Goal: Navigation & Orientation: Find specific page/section

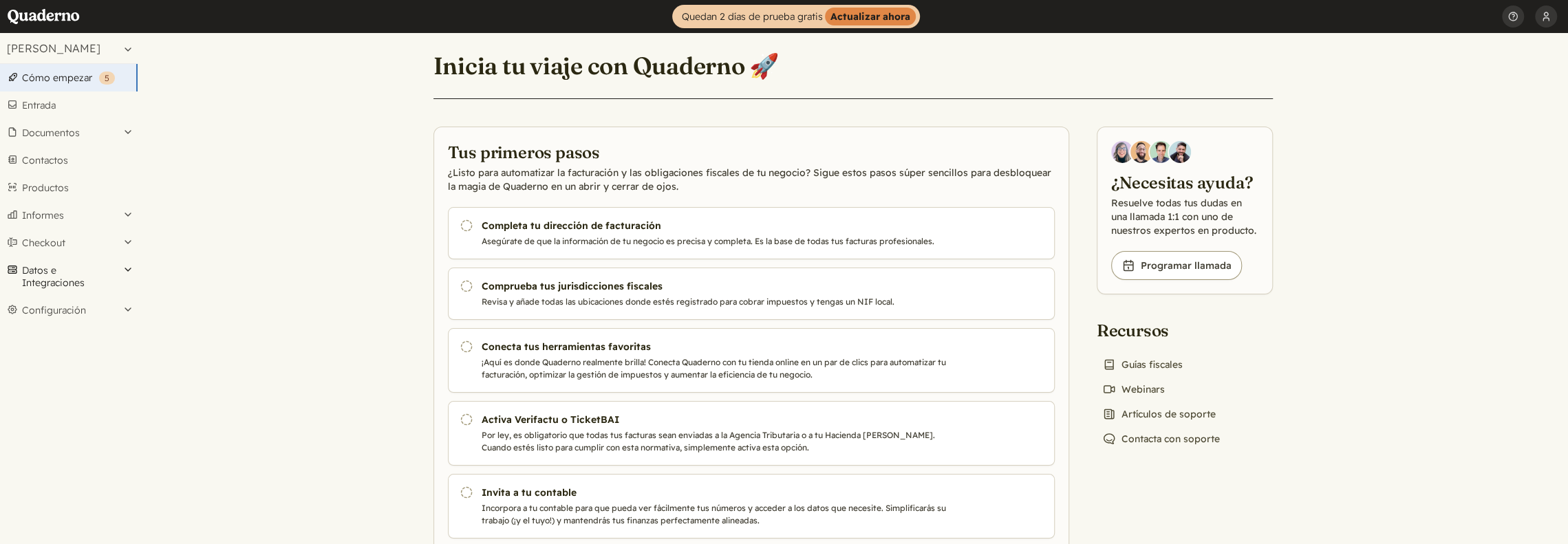
click at [89, 283] on button "Datos e Integraciones" at bounding box center [68, 277] width 137 height 40
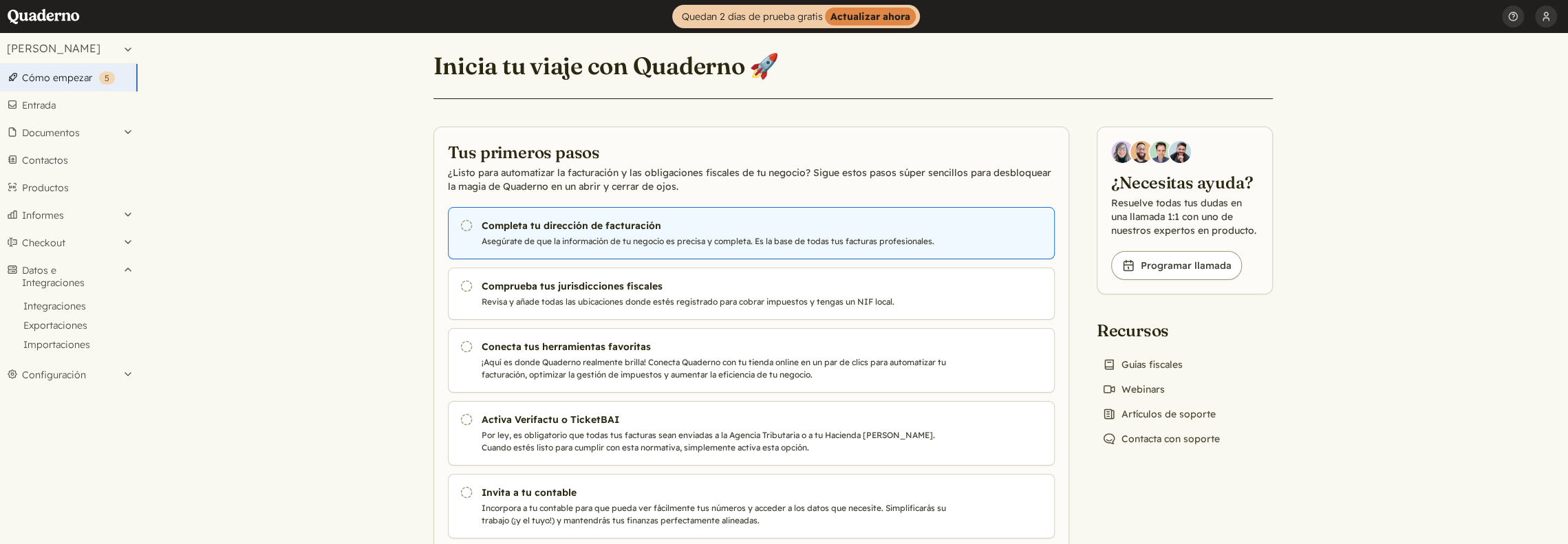
click at [602, 232] on link "Pendiente Completa tu dirección de facturación Asegúrate de que la información …" at bounding box center [751, 233] width 607 height 52
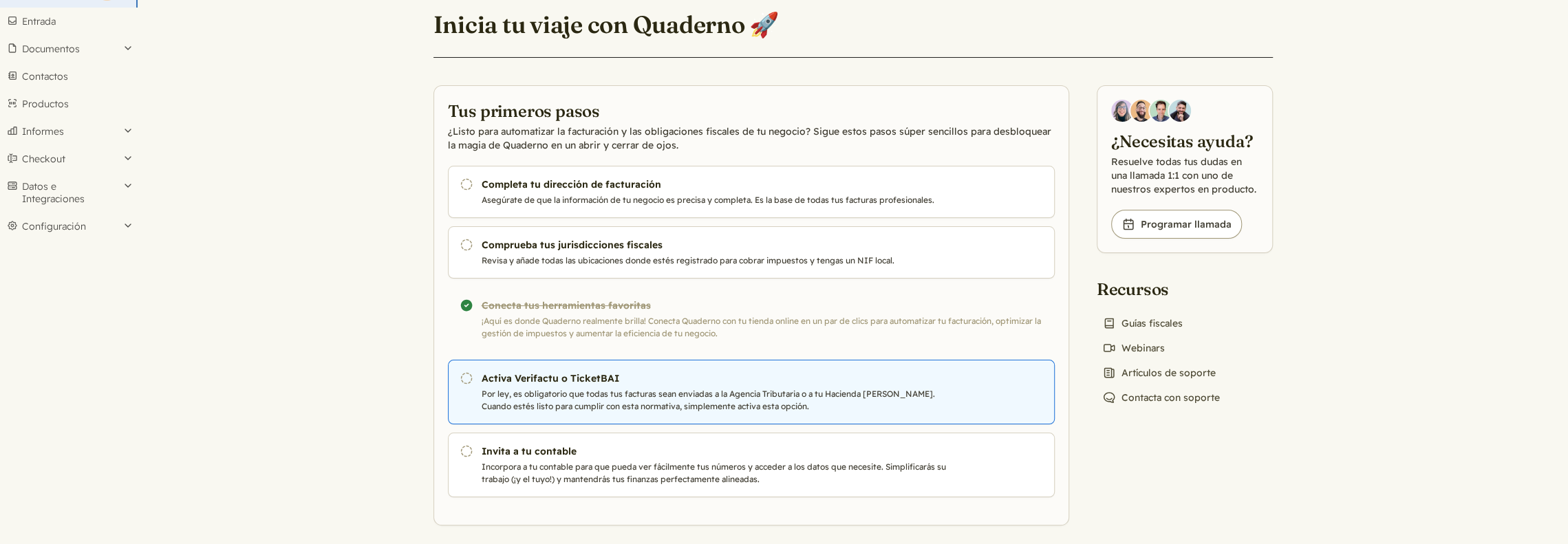
scroll to position [90, 0]
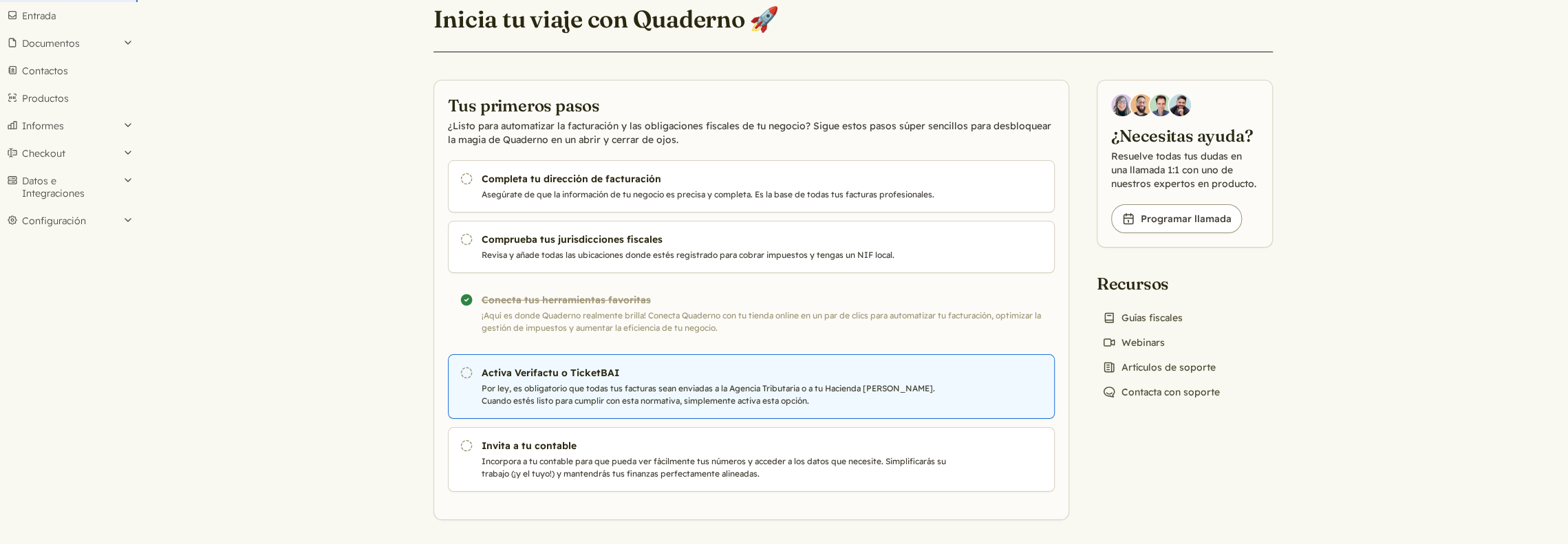
click at [655, 366] on h3 "Activa Verifactu o TicketBAI" at bounding box center [716, 373] width 469 height 14
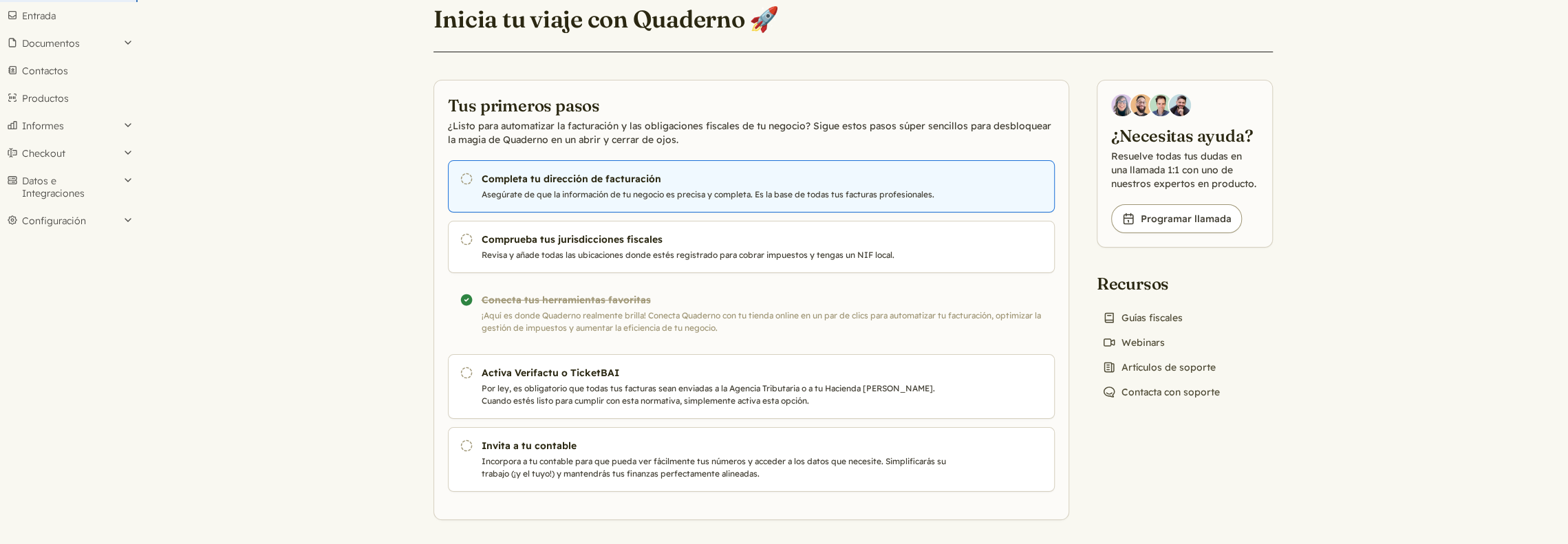
click at [560, 175] on h3 "Completa tu dirección de facturación" at bounding box center [716, 179] width 469 height 14
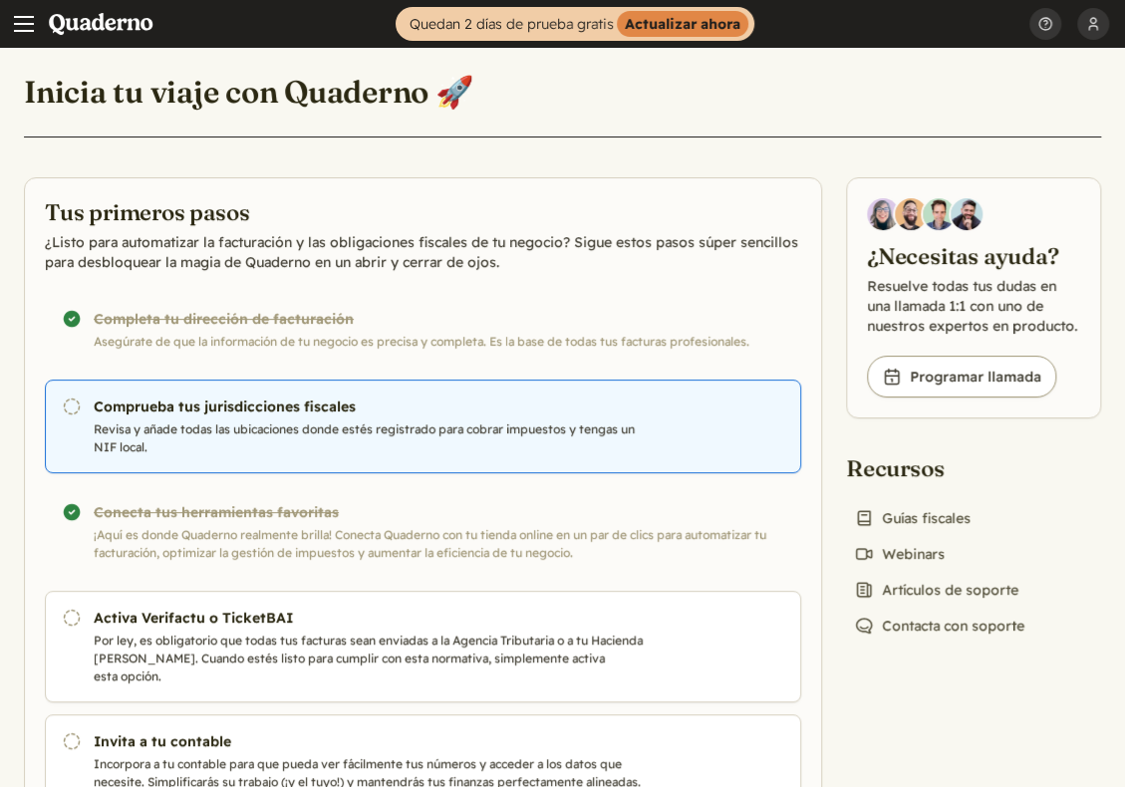
click at [445, 427] on p "Revisa y añade todas las ubicaciones donde estés registrado para cobrar impuest…" at bounding box center [372, 439] width 557 height 36
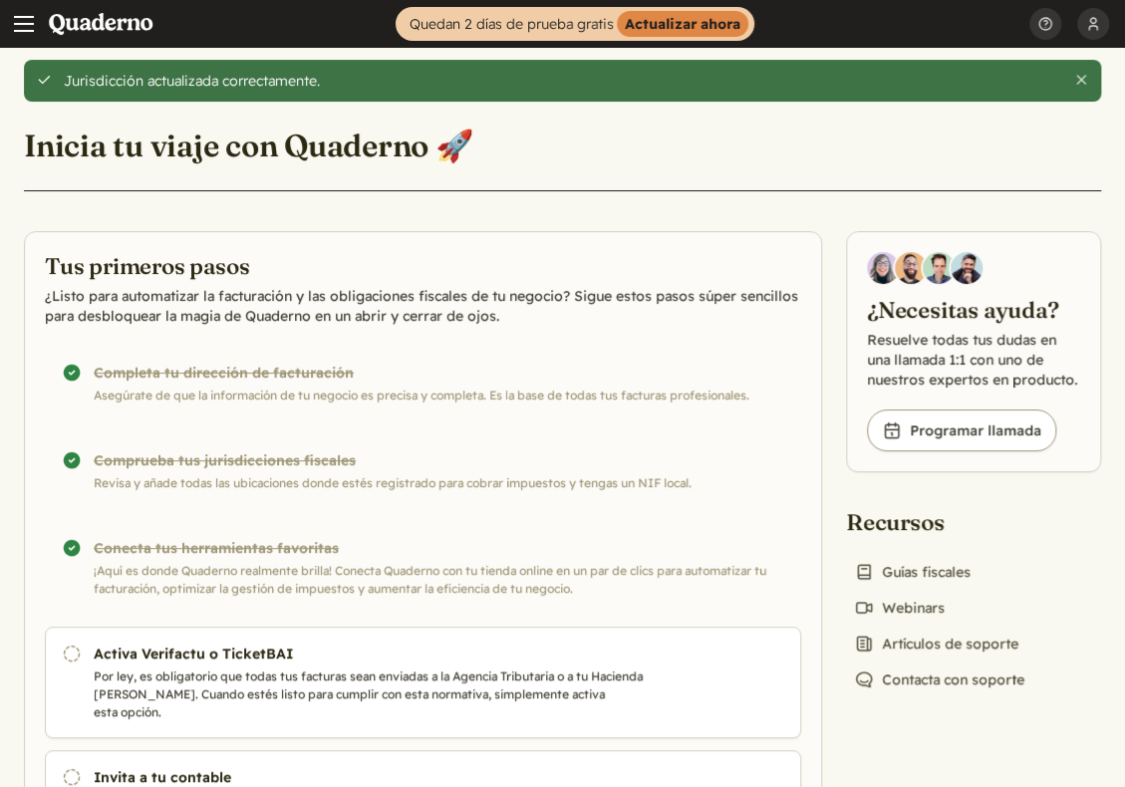
click at [24, 23] on span "Main menu" at bounding box center [24, 24] width 20 height 2
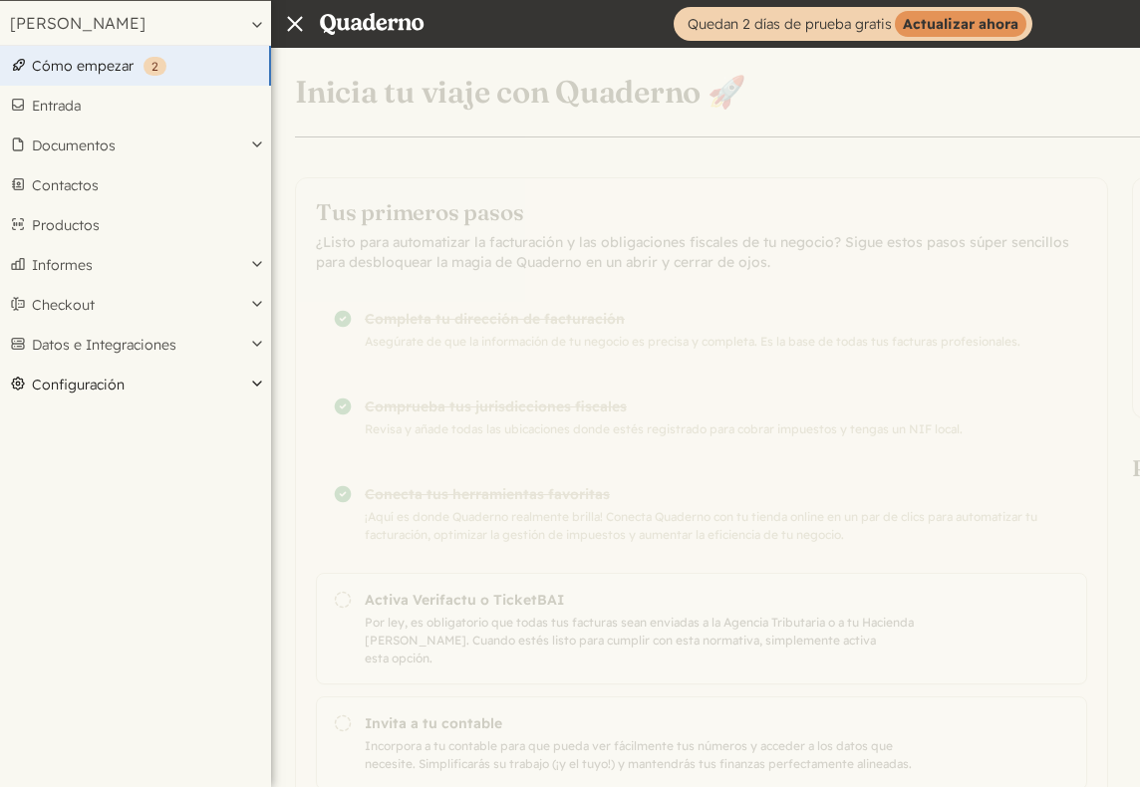
click at [96, 385] on button "Configuración" at bounding box center [135, 385] width 271 height 40
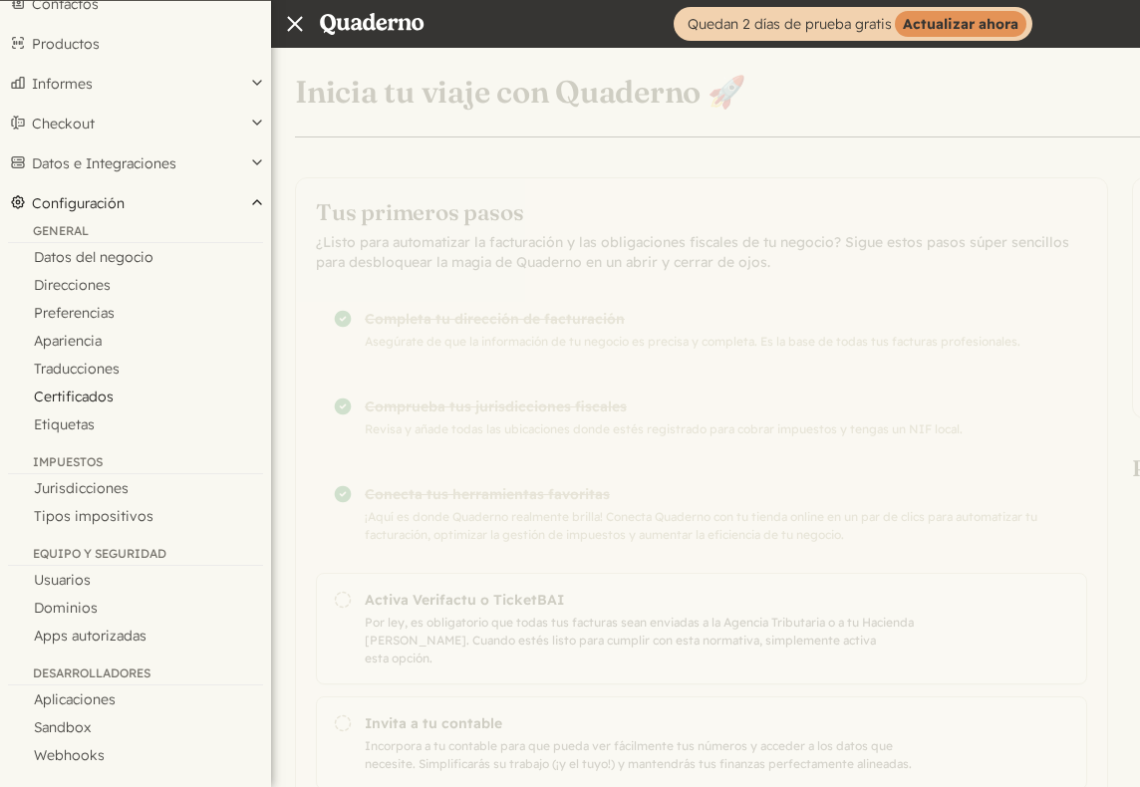
scroll to position [192, 0]
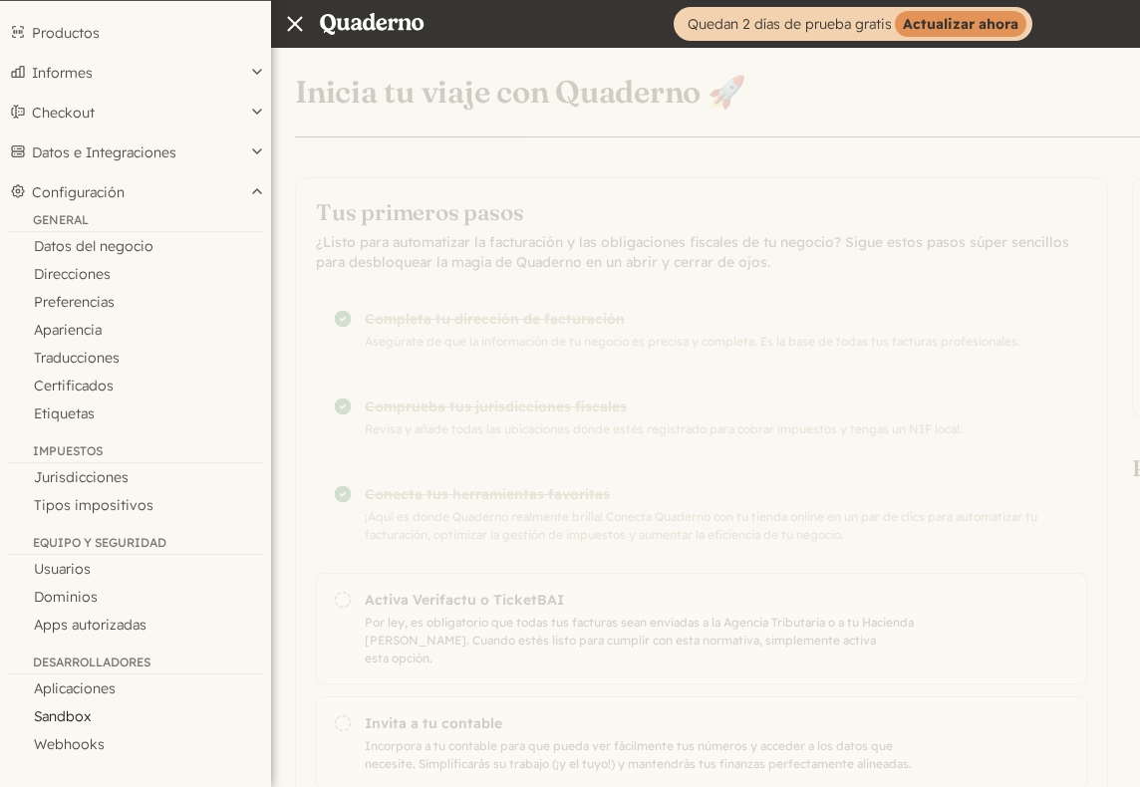
click at [78, 712] on link "Sandbox" at bounding box center [135, 717] width 271 height 28
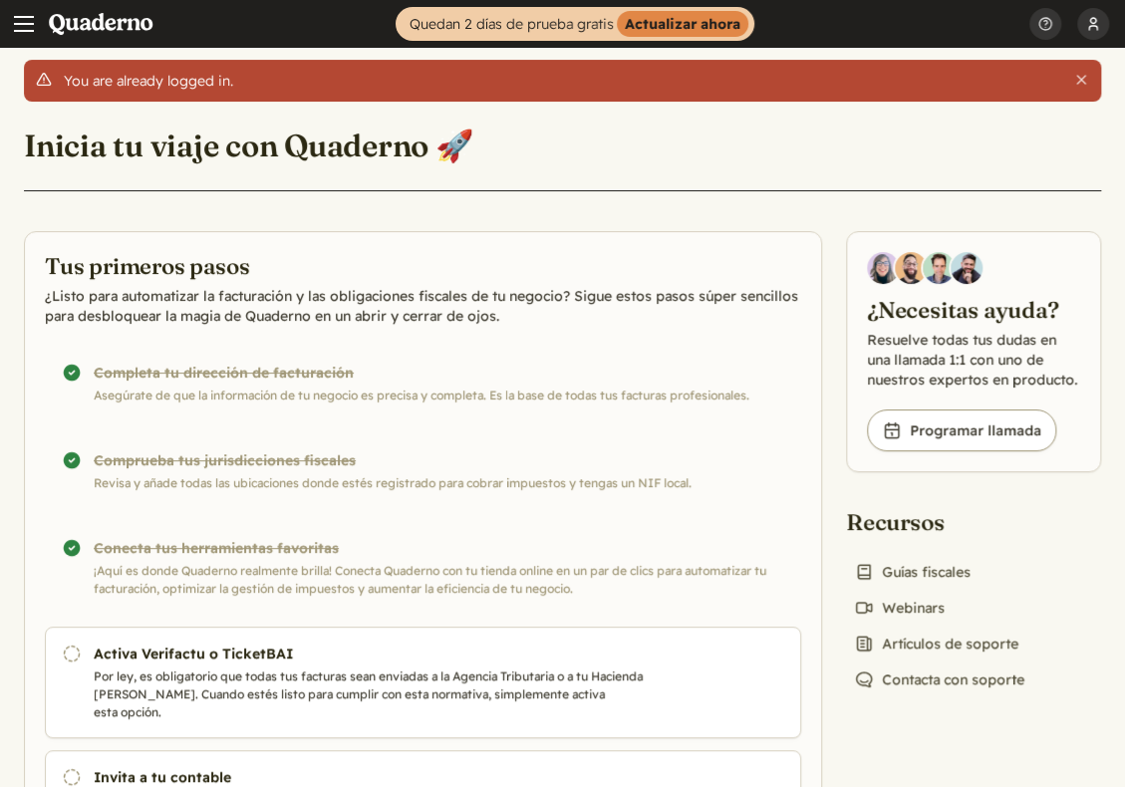
click at [1092, 22] on button "[PERSON_NAME]" at bounding box center [1093, 24] width 32 height 48
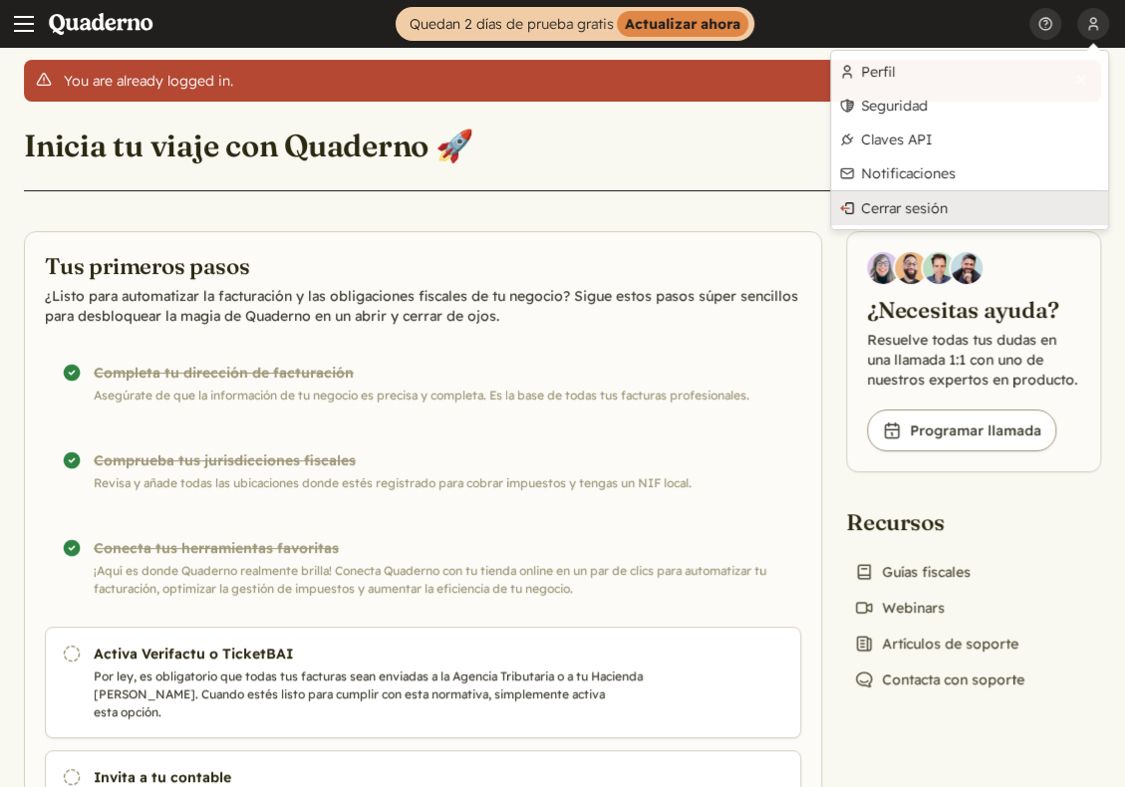
click at [985, 196] on link "Cerrar sesión" at bounding box center [969, 208] width 277 height 34
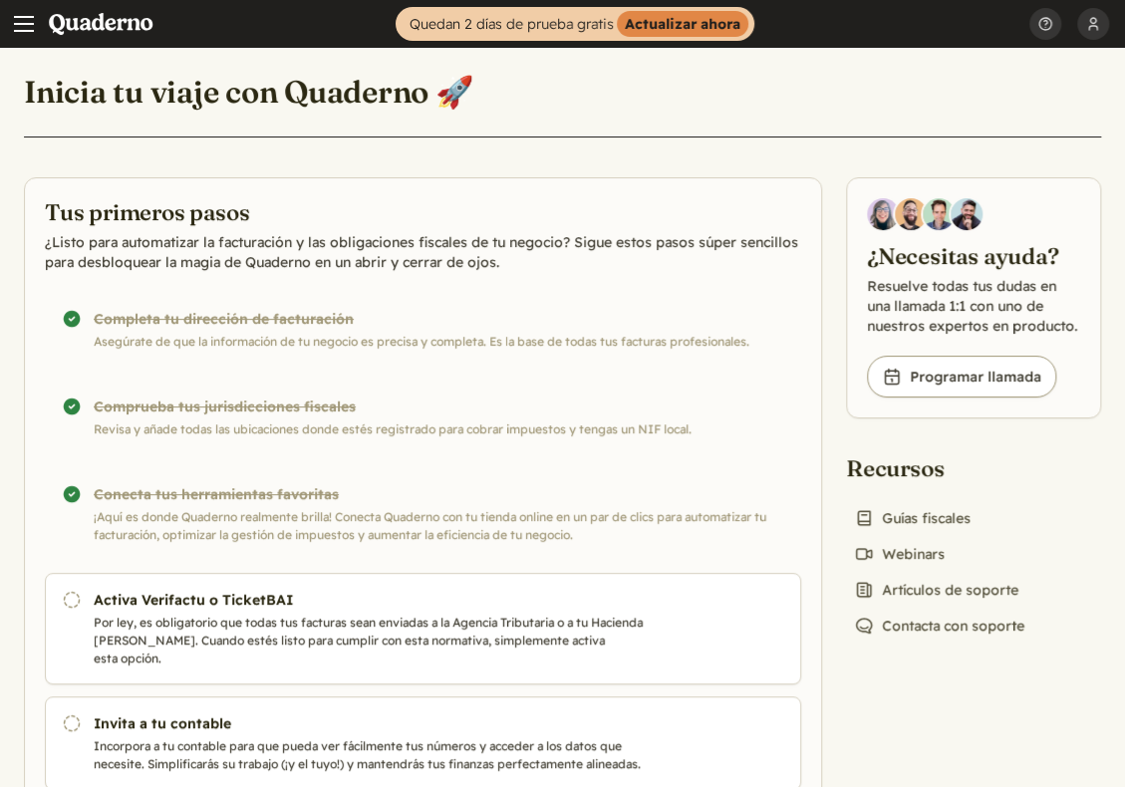
click at [27, 19] on span "Main menu" at bounding box center [24, 24] width 20 height 20
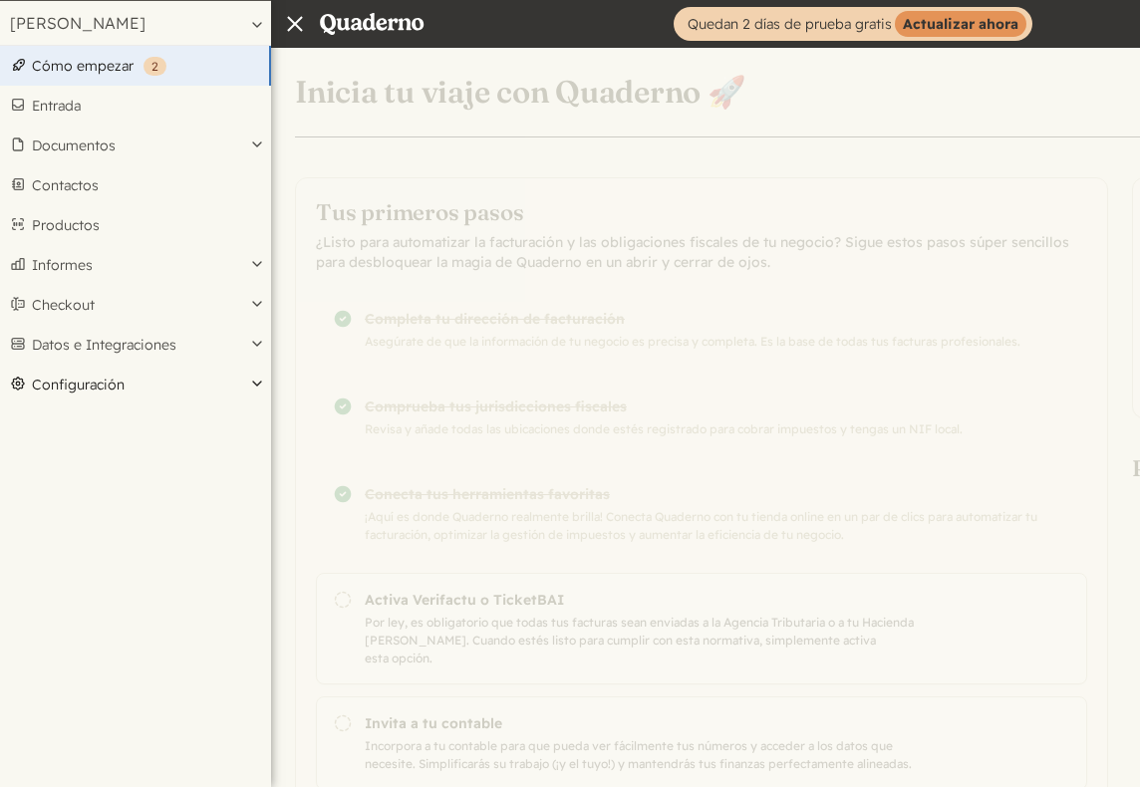
click at [144, 374] on button "Configuración" at bounding box center [135, 385] width 271 height 40
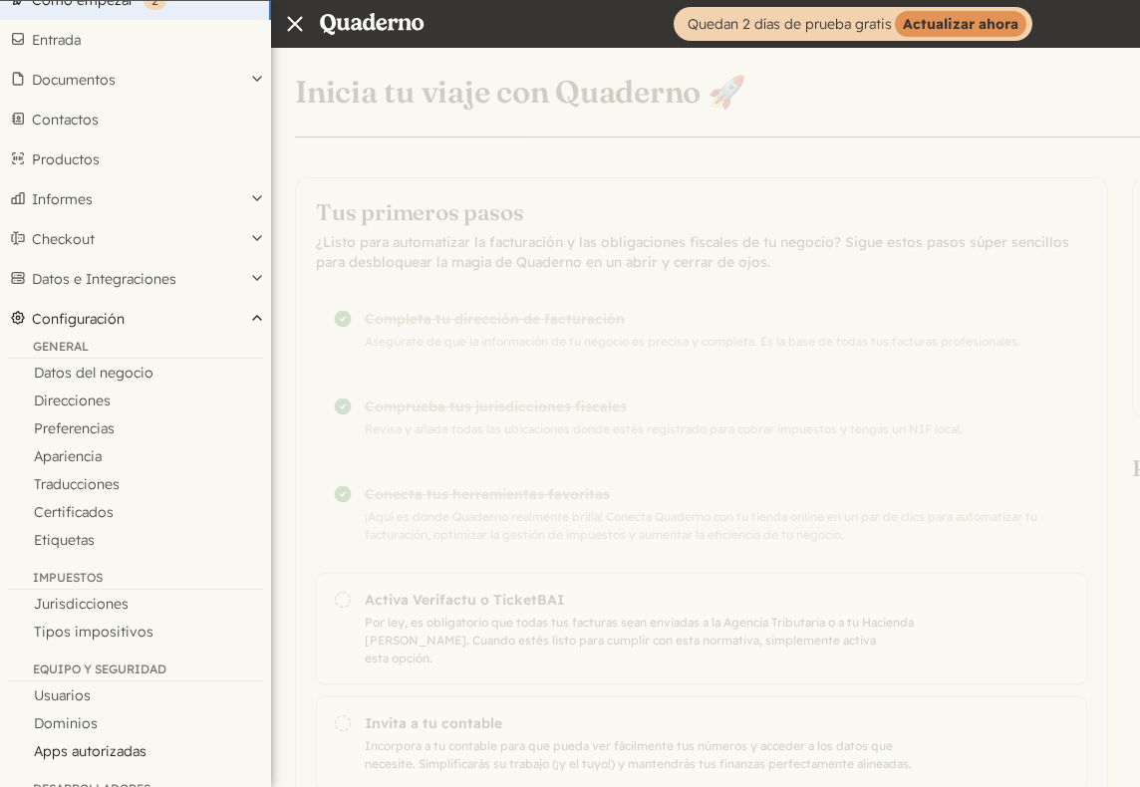
scroll to position [192, 0]
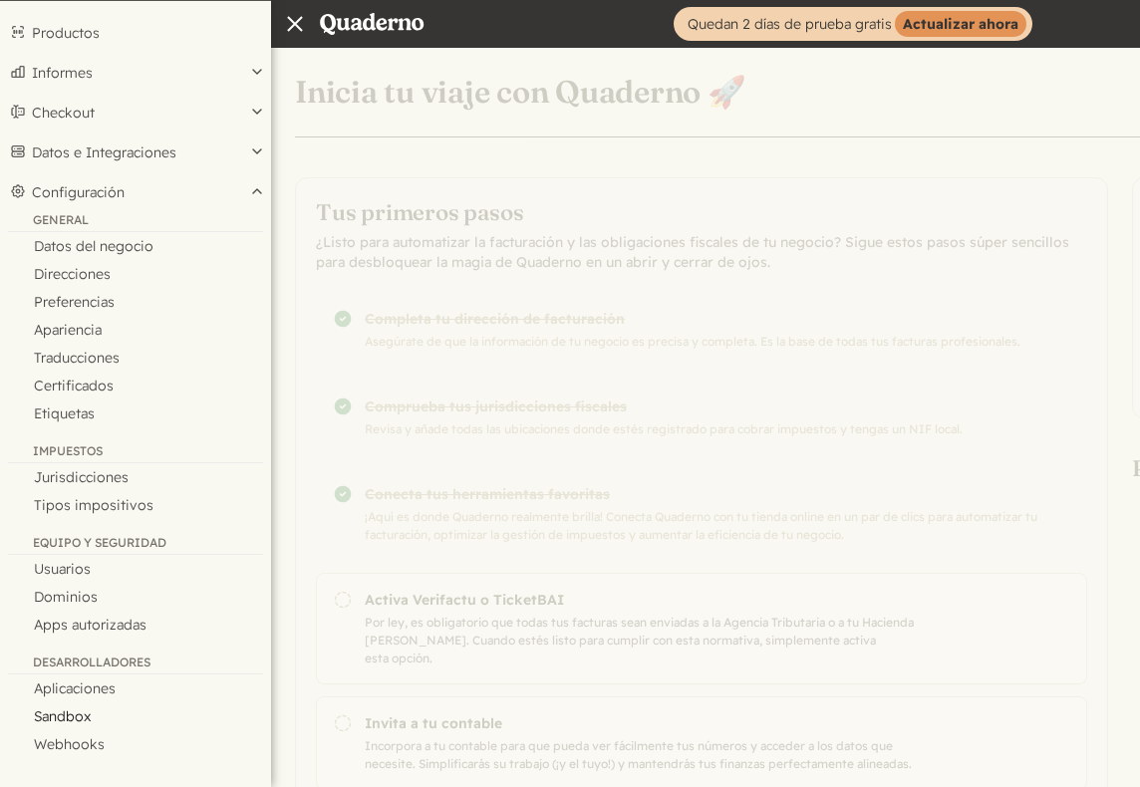
click at [72, 715] on link "Sandbox" at bounding box center [135, 717] width 271 height 28
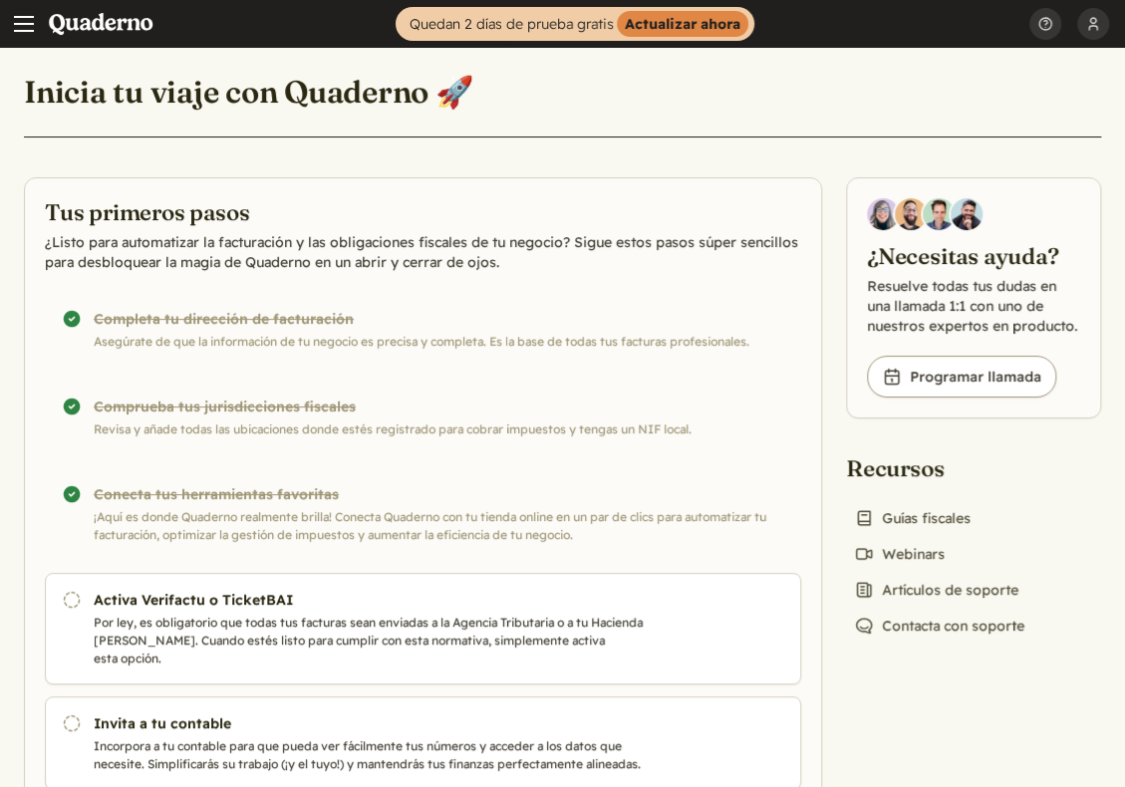
click at [30, 30] on span "Main menu" at bounding box center [24, 31] width 20 height 2
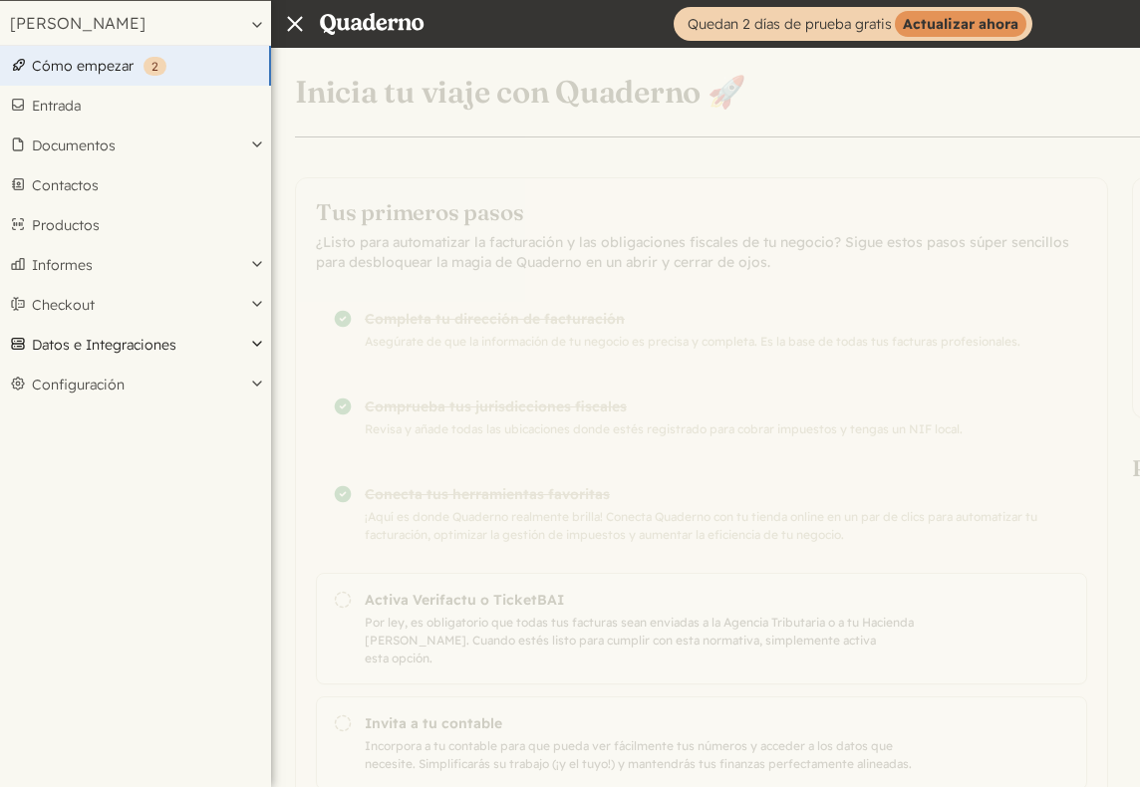
click at [102, 344] on button "Datos e Integraciones" at bounding box center [135, 345] width 271 height 40
click at [120, 308] on button "Checkout" at bounding box center [135, 305] width 271 height 40
click at [108, 394] on button "Datos e Integraciones" at bounding box center [135, 411] width 271 height 40
click at [114, 475] on button "Configuración" at bounding box center [135, 479] width 271 height 40
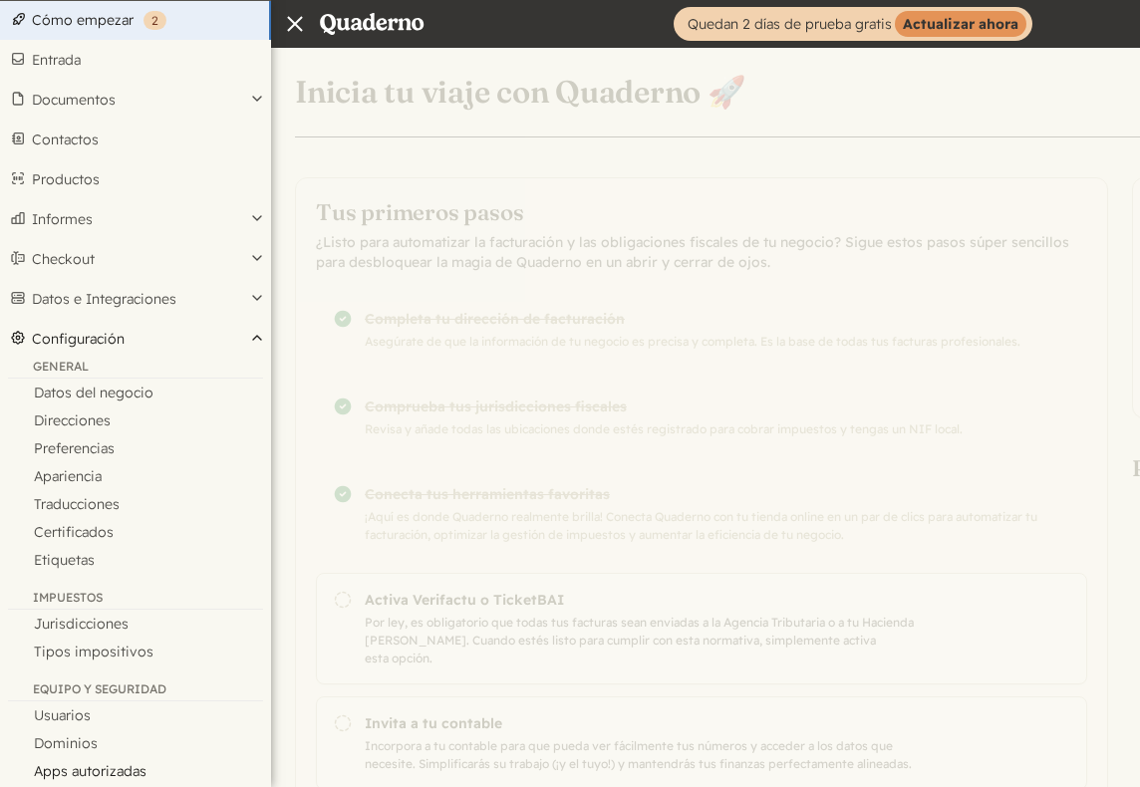
scroll to position [192, 0]
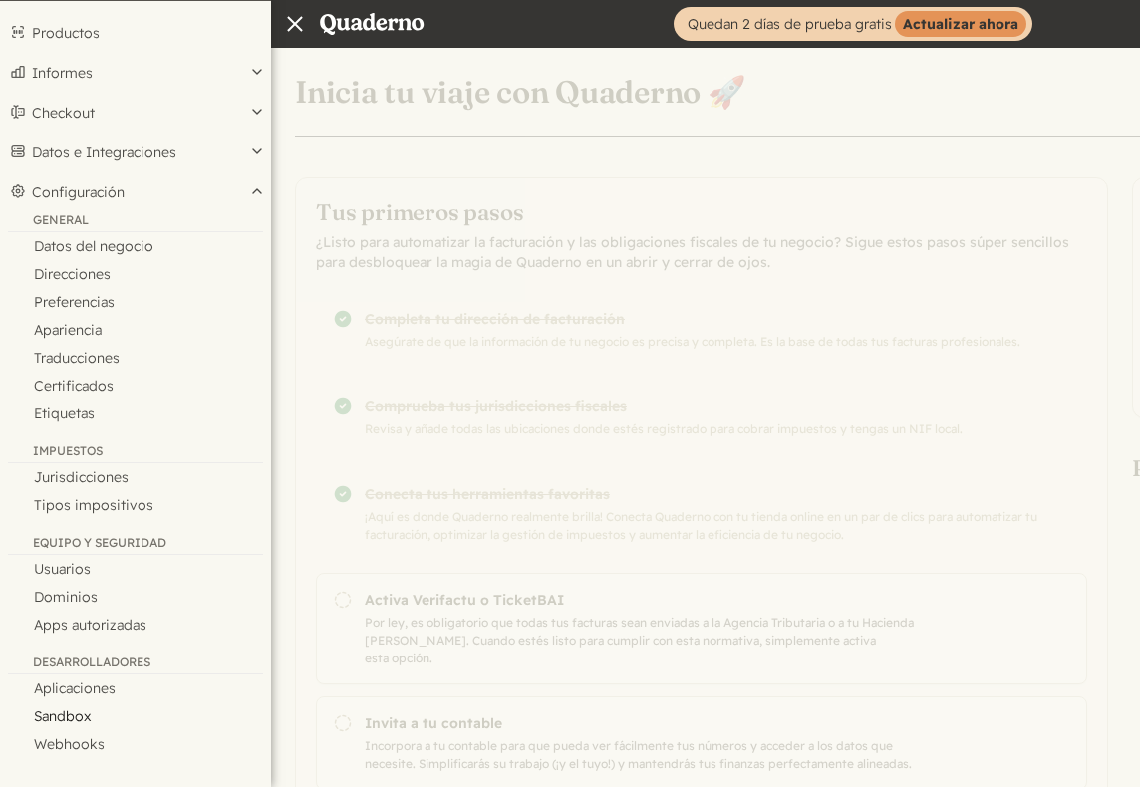
click at [78, 707] on link "Sandbox" at bounding box center [135, 717] width 271 height 28
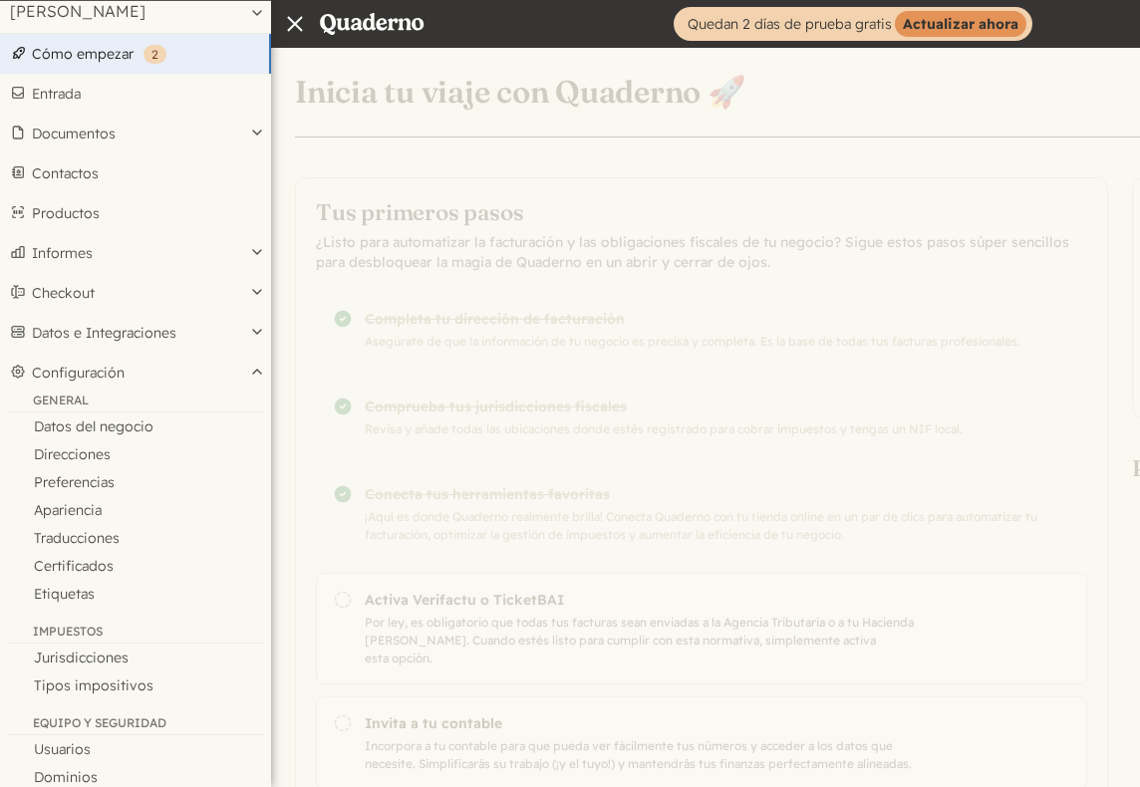
scroll to position [0, 0]
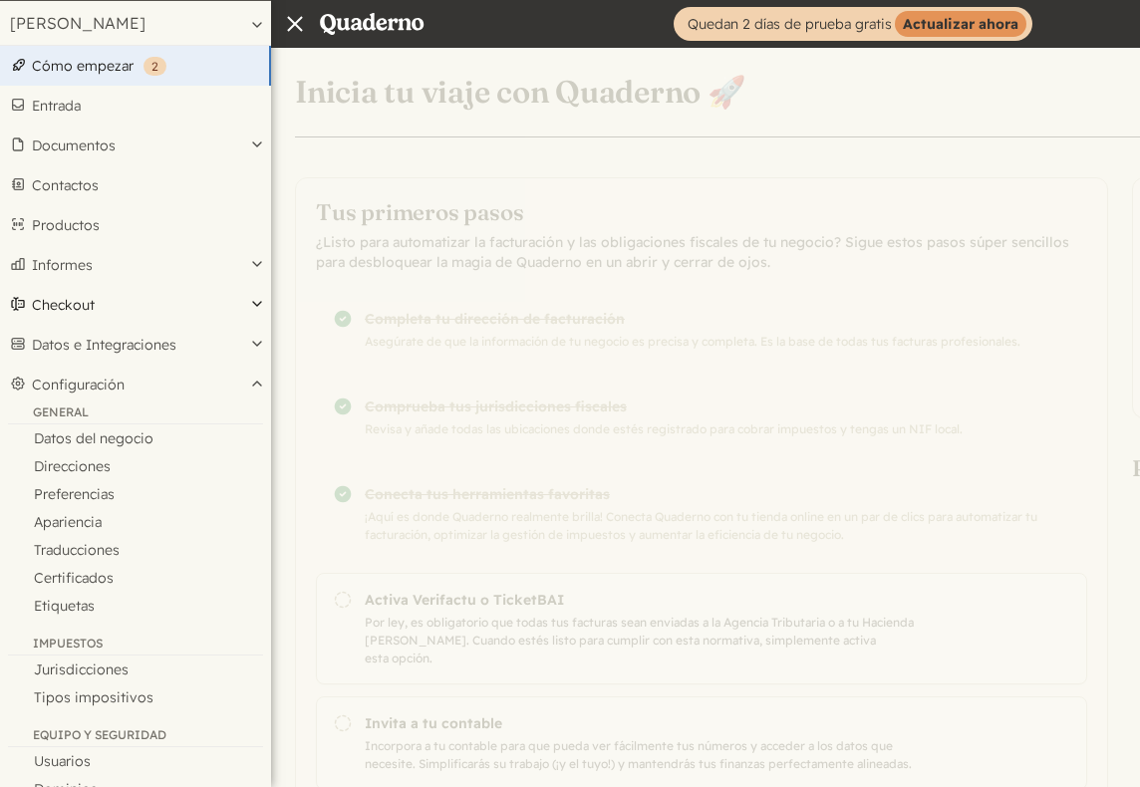
click at [125, 299] on button "Checkout" at bounding box center [135, 305] width 271 height 40
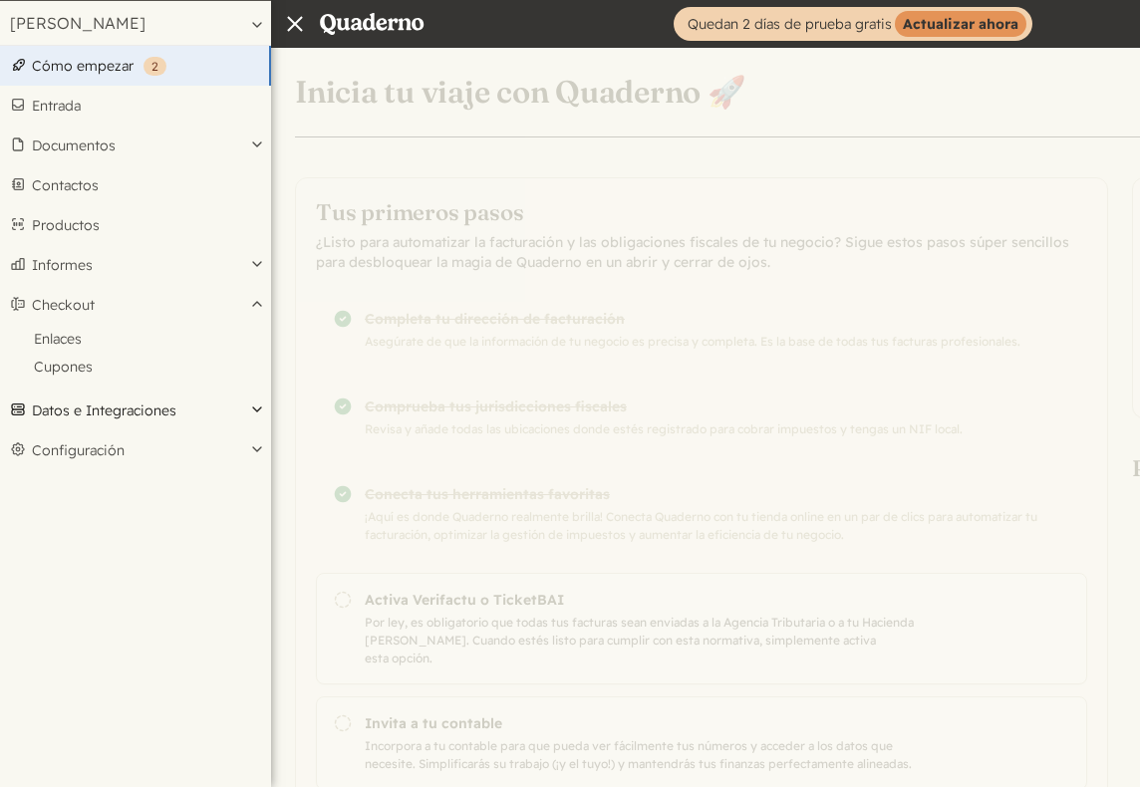
click at [130, 401] on button "Datos e Integraciones" at bounding box center [135, 411] width 271 height 40
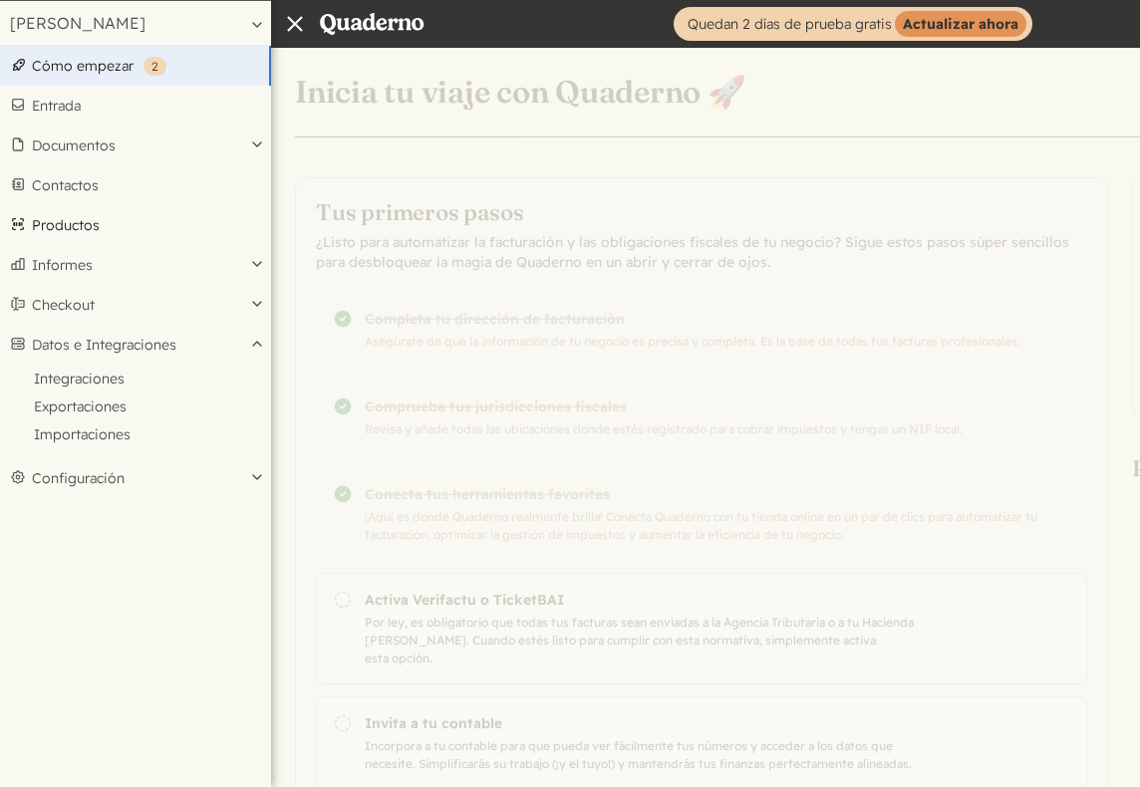
click at [118, 226] on link "Productos" at bounding box center [135, 225] width 271 height 40
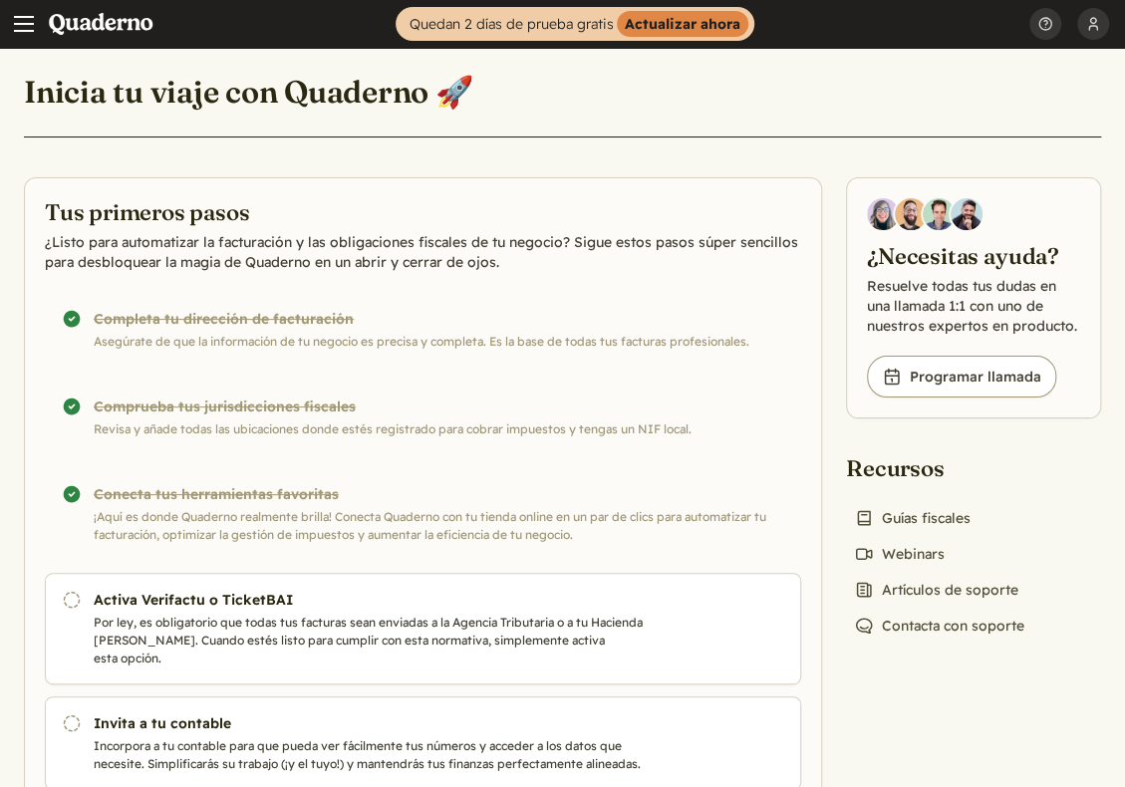
click at [30, 7] on button "Menu" at bounding box center [24, 24] width 48 height 48
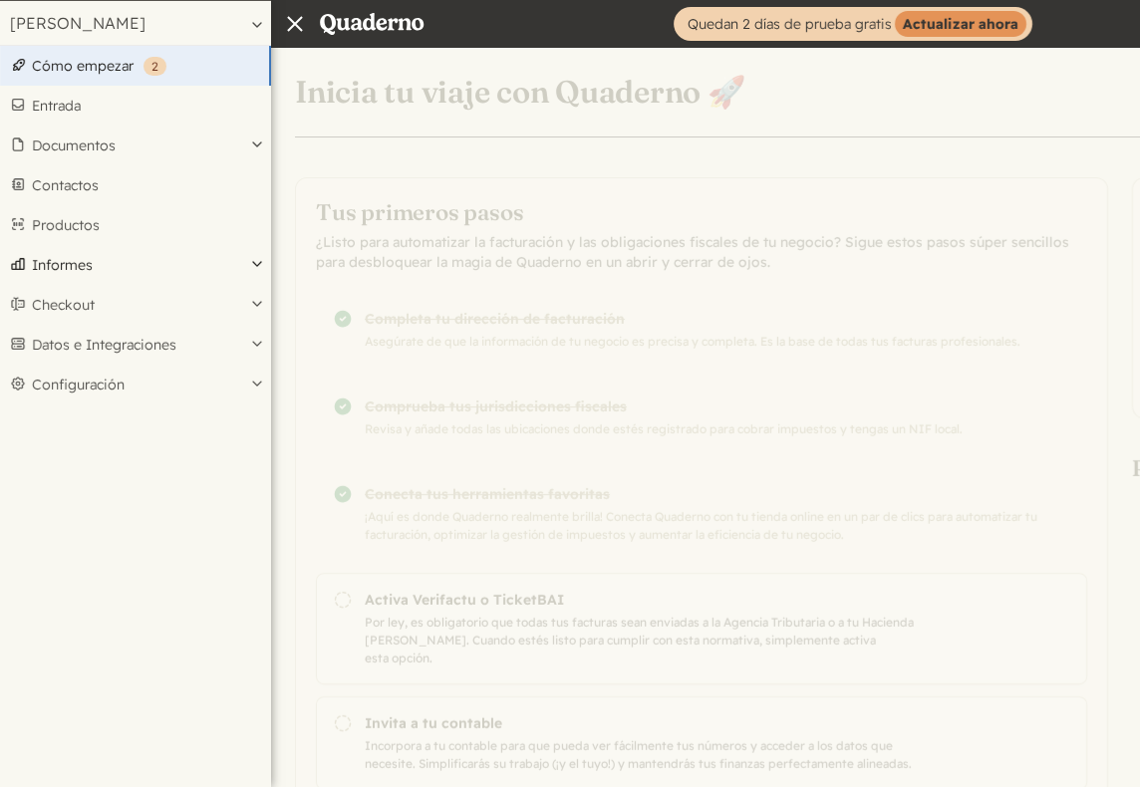
click at [146, 259] on button "Informes" at bounding box center [135, 265] width 271 height 40
